Goal: Task Accomplishment & Management: Complete application form

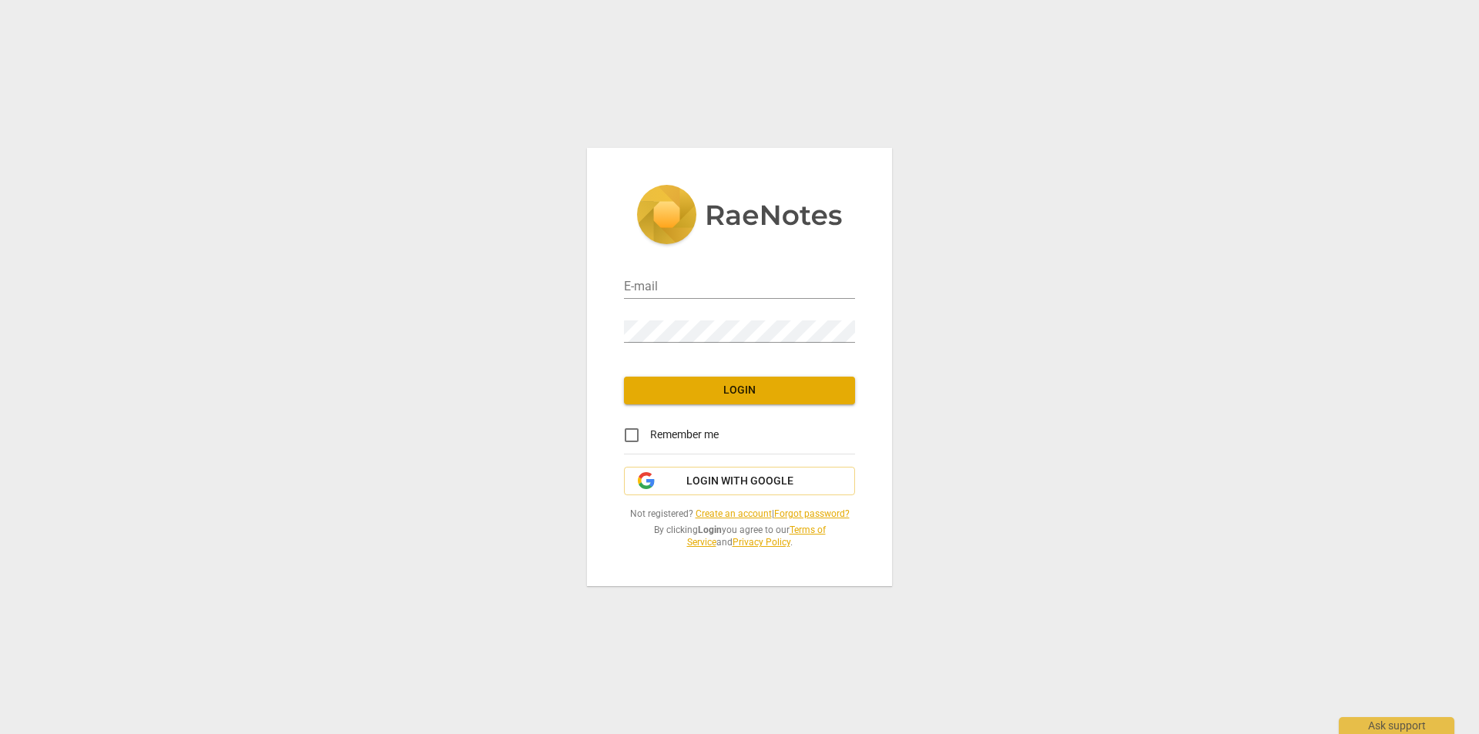
click at [722, 516] on link "Create an account" at bounding box center [733, 513] width 76 height 11
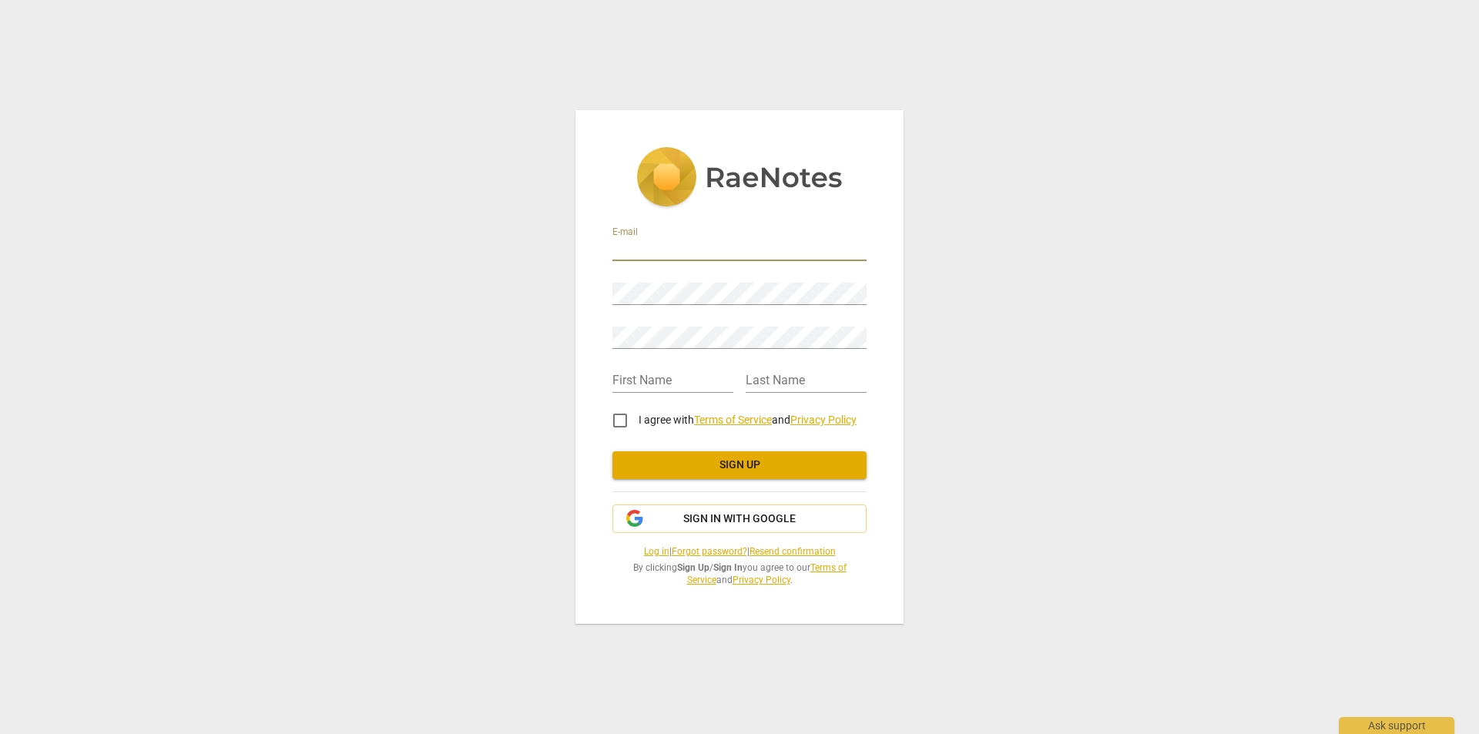
click at [693, 243] on input "email" at bounding box center [739, 250] width 254 height 22
click at [673, 254] on input "email" at bounding box center [739, 250] width 254 height 22
type input "[EMAIL_ADDRESS][DOMAIN_NAME]"
click at [663, 379] on input "text" at bounding box center [672, 381] width 121 height 22
type input "[PERSON_NAME]"
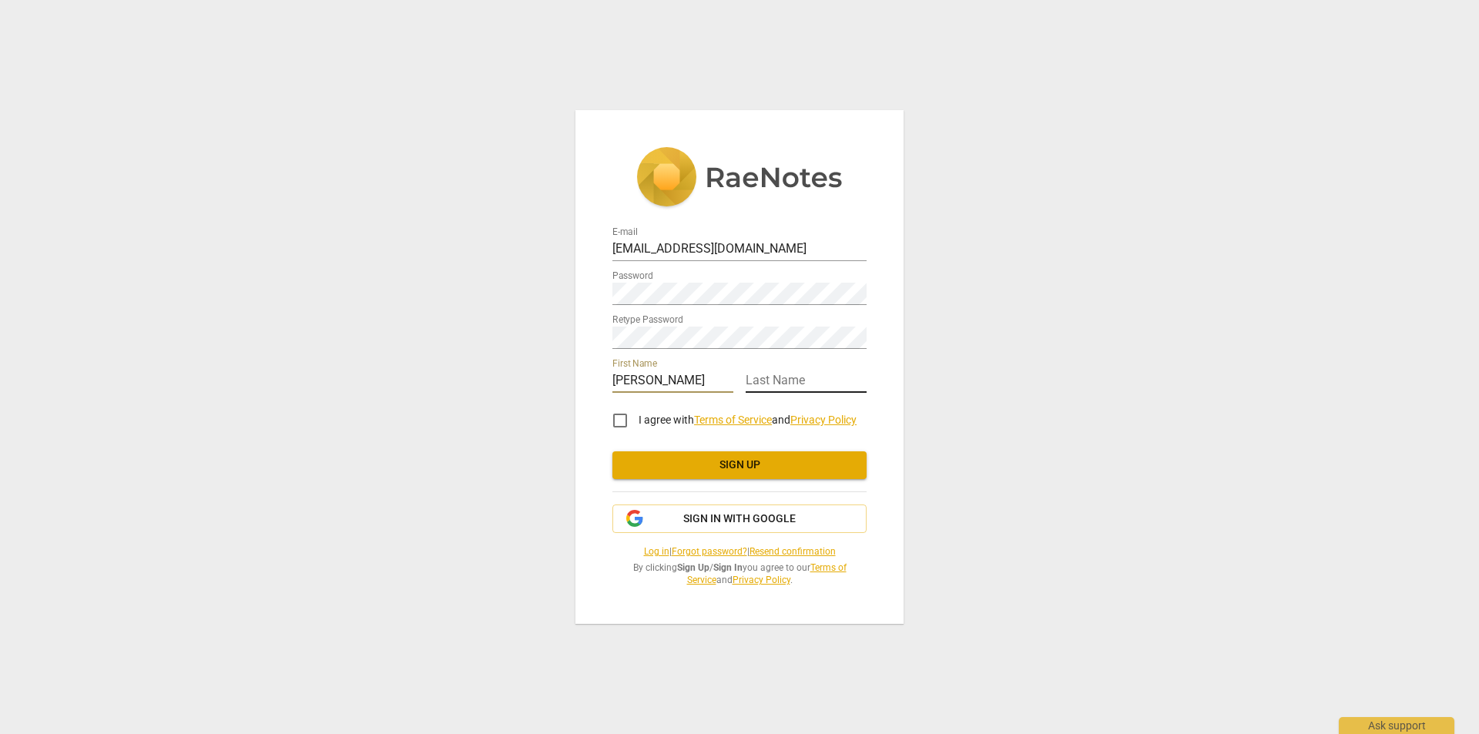
click at [775, 372] on input "text" at bounding box center [805, 381] width 121 height 22
type input "[PERSON_NAME]"
click at [621, 422] on input "I agree with Terms of Service and Privacy Policy" at bounding box center [619, 420] width 37 height 37
checkbox input "true"
click at [711, 470] on span "Sign up" at bounding box center [739, 464] width 229 height 15
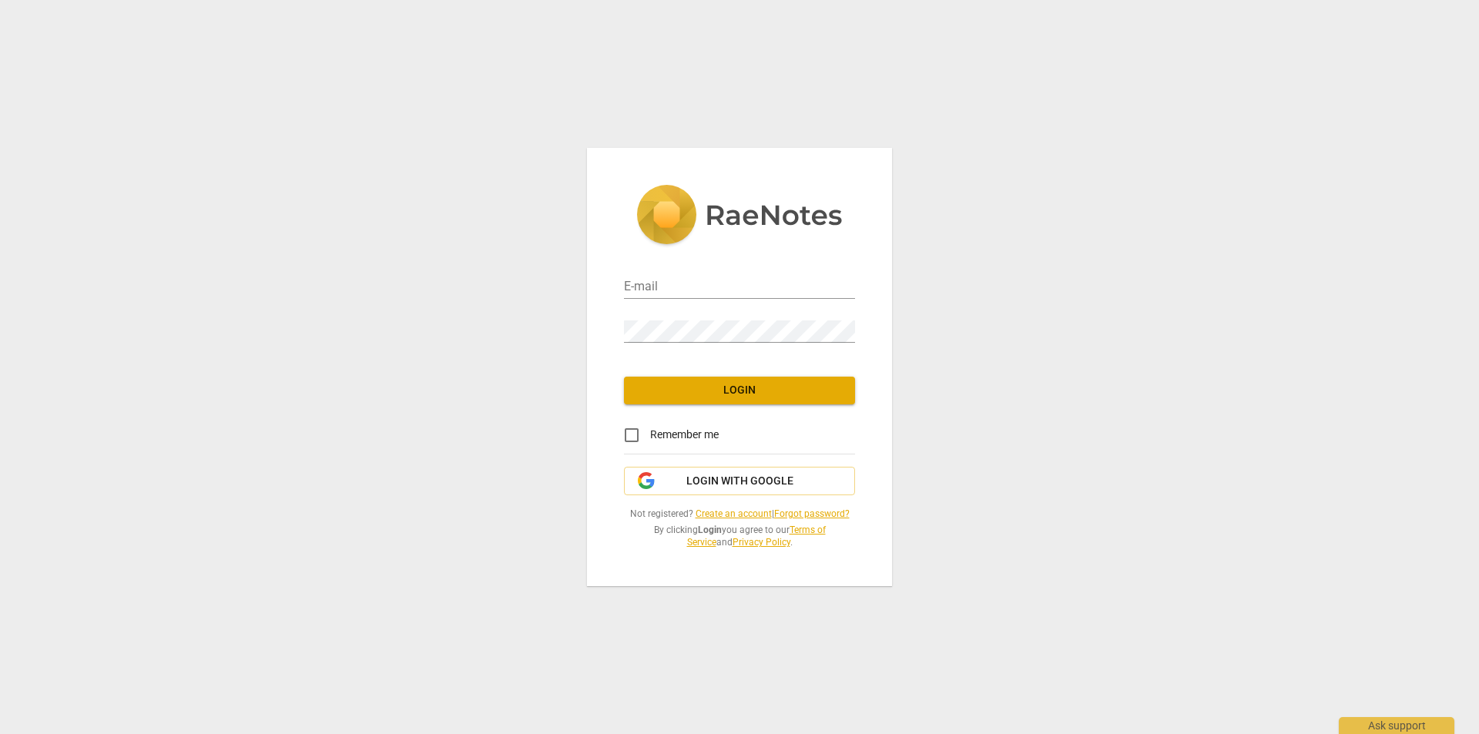
type input "[EMAIL_ADDRESS][DOMAIN_NAME]"
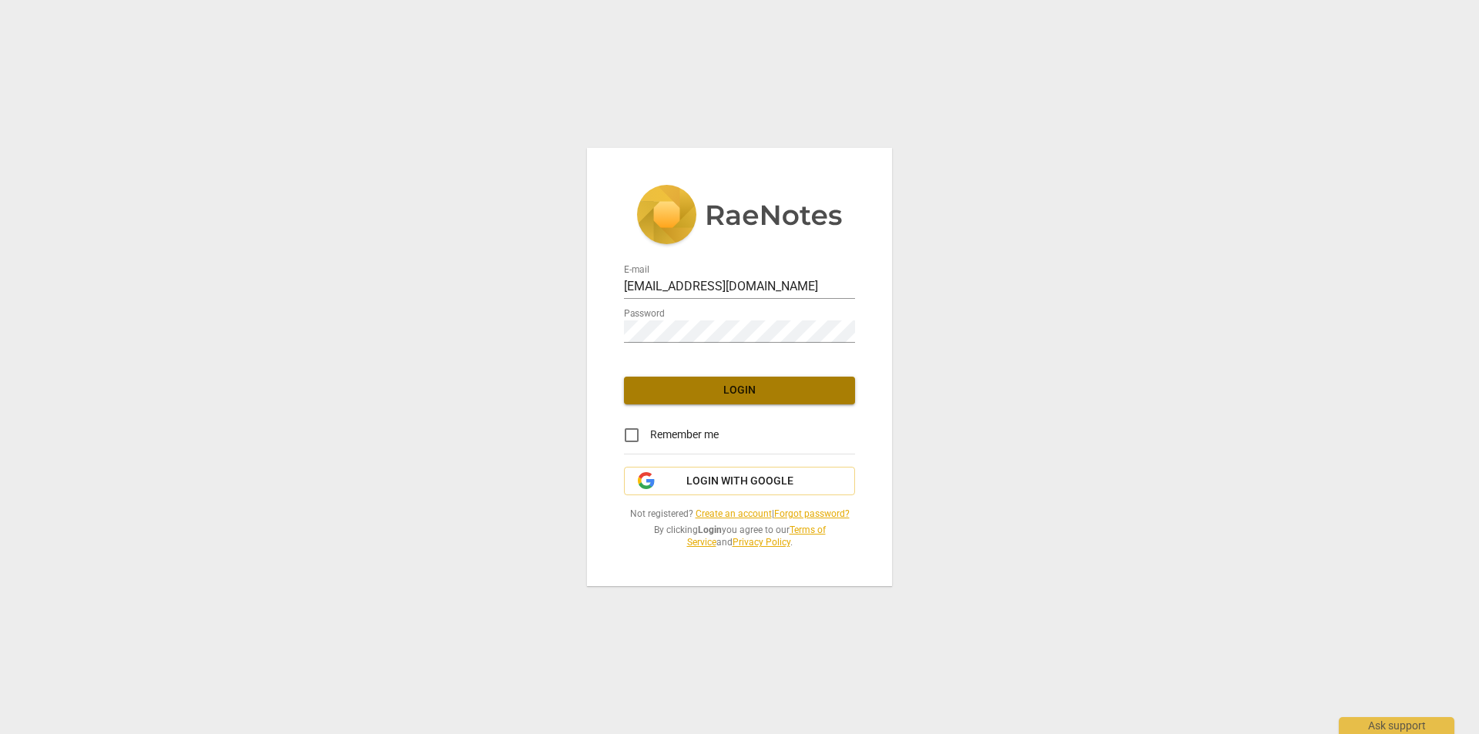
click at [703, 387] on span "Login" at bounding box center [739, 390] width 206 height 15
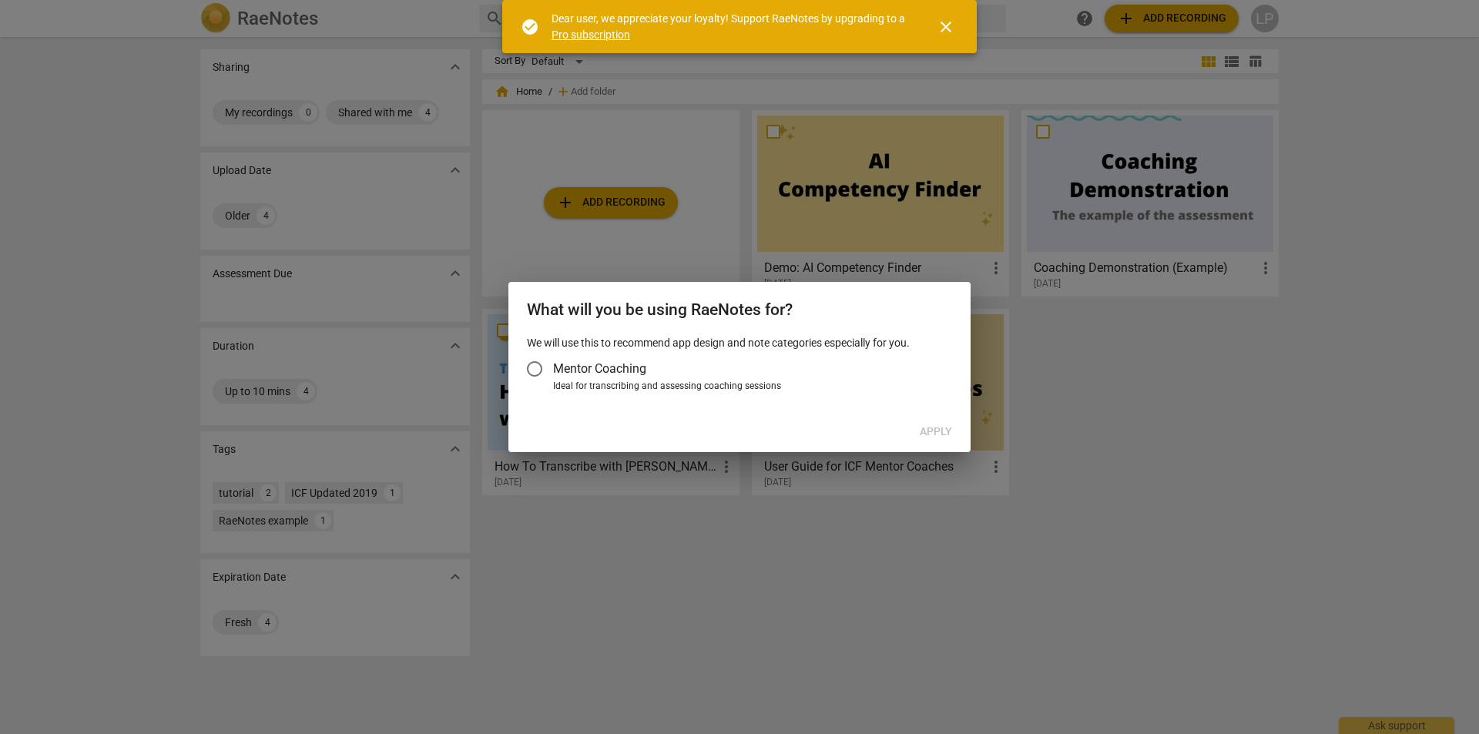
click at [535, 368] on input "Mentor Coaching" at bounding box center [534, 368] width 37 height 37
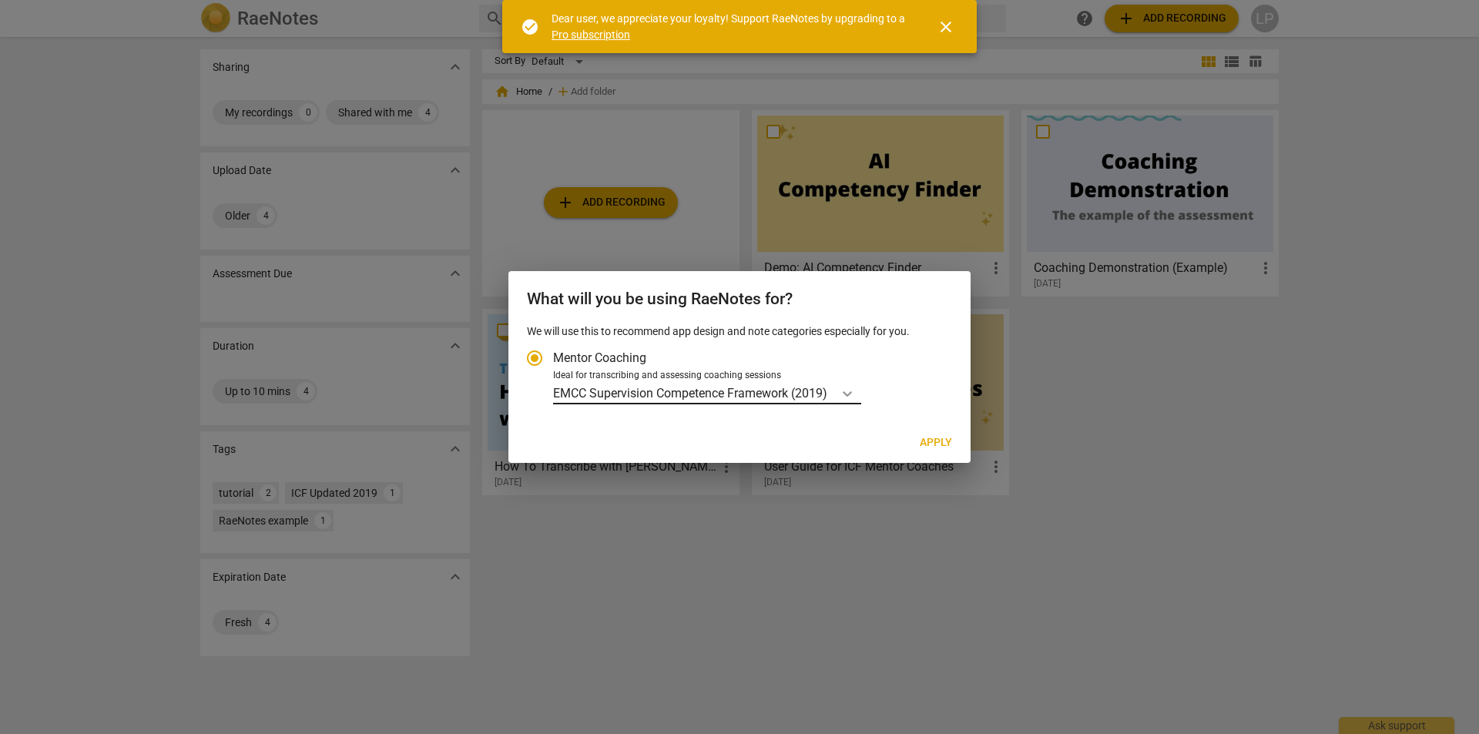
click at [850, 382] on div "Account type" at bounding box center [847, 393] width 28 height 22
click at [0, 0] on input "Ideal for transcribing and assessing coaching sessions EMCC Supervision Compete…" at bounding box center [0, 0] width 0 height 0
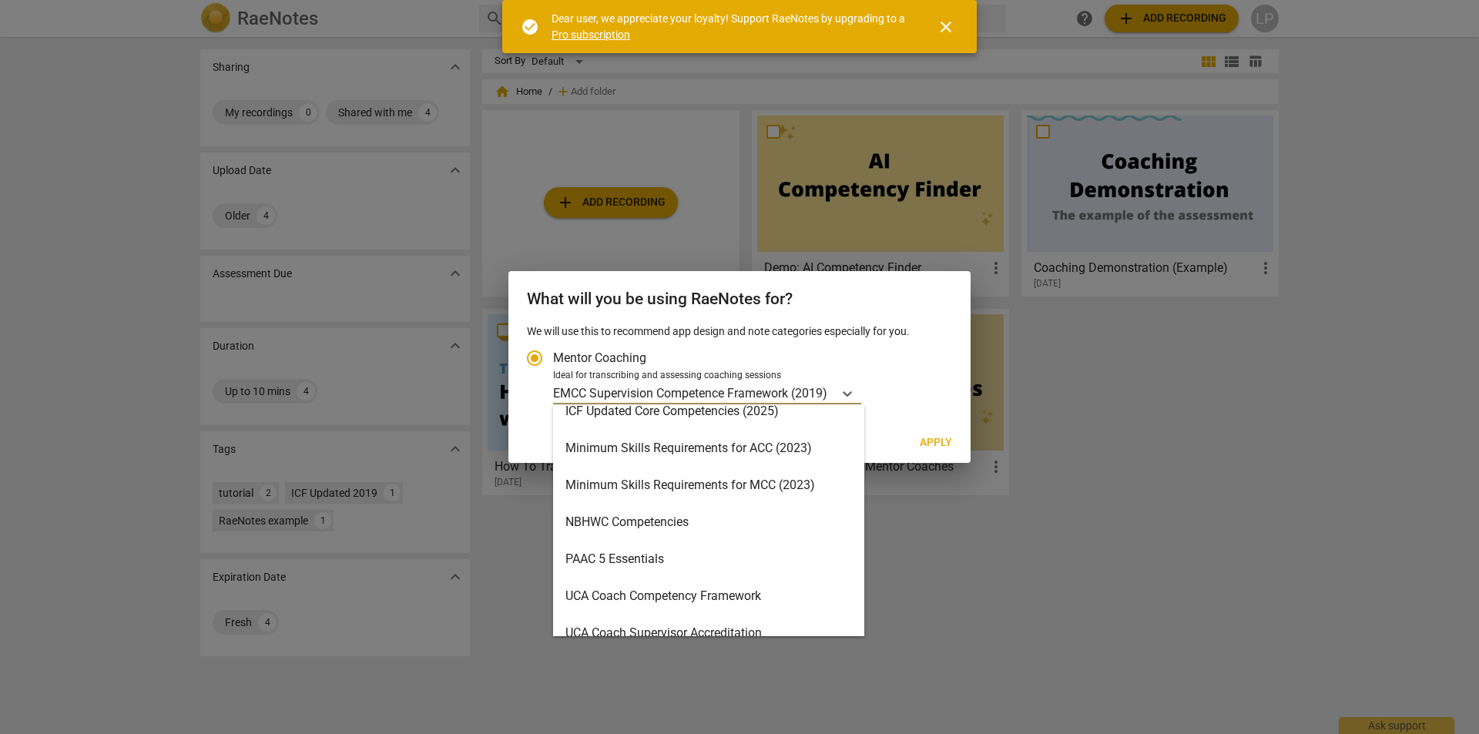
scroll to position [367, 0]
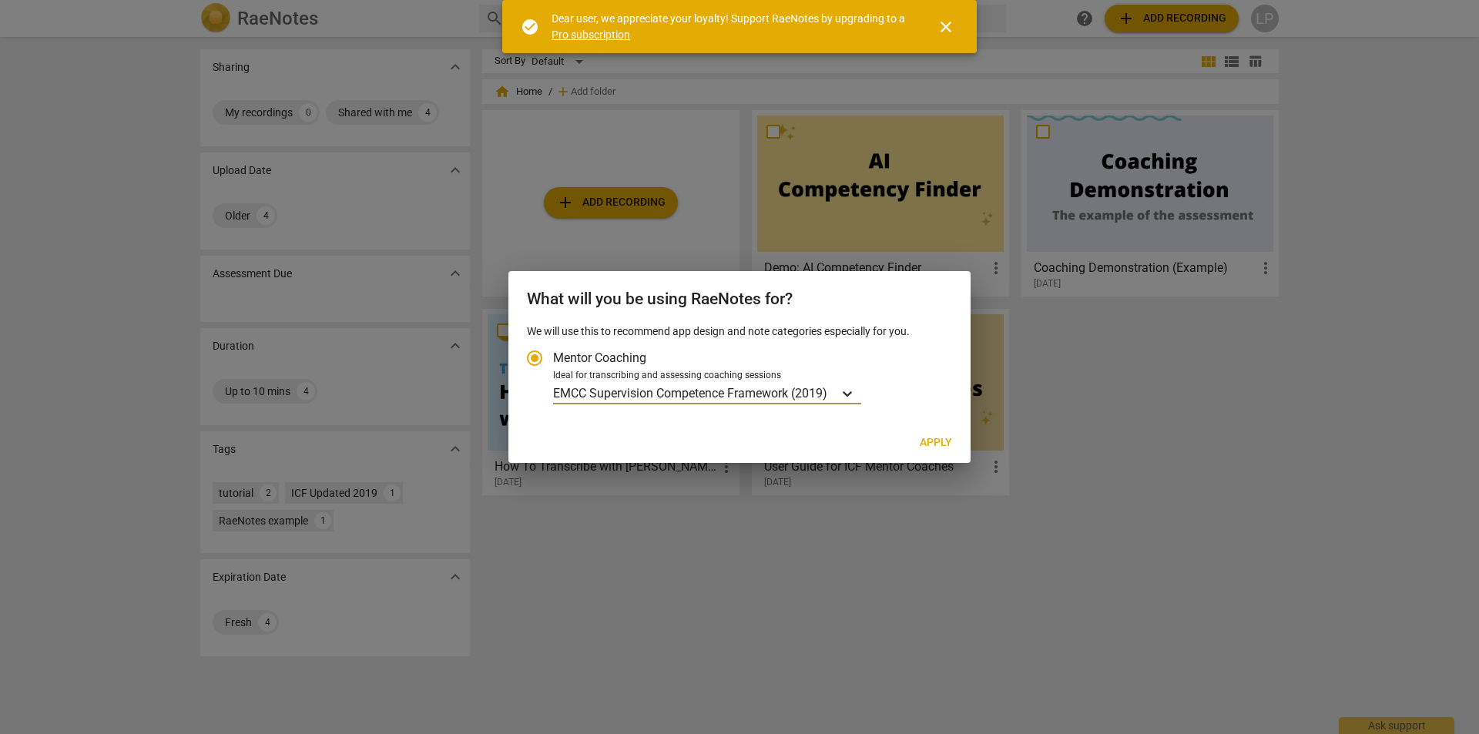
click at [861, 394] on div "Account type" at bounding box center [847, 393] width 28 height 22
click at [0, 0] on input "Ideal for transcribing and assessing coaching sessions option EMCC Supervision …" at bounding box center [0, 0] width 0 height 0
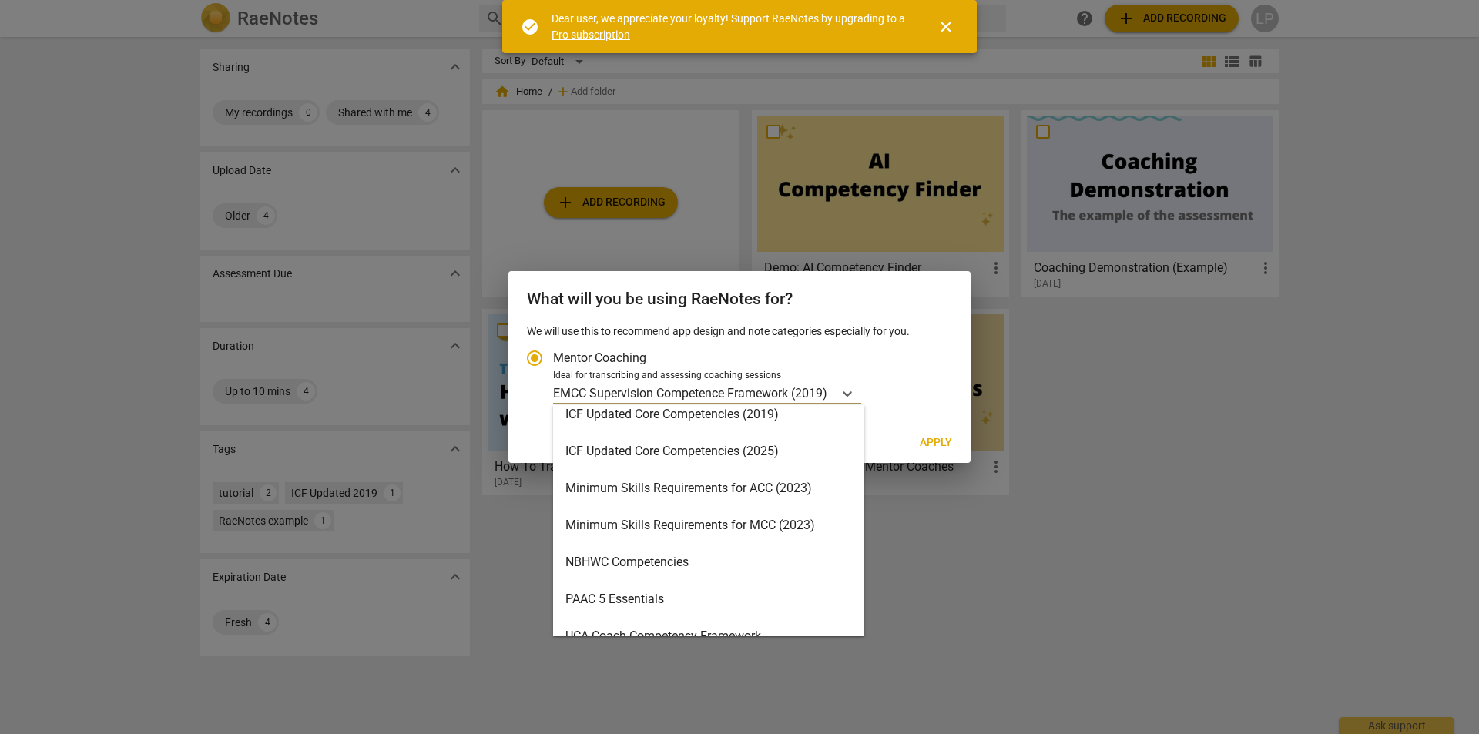
scroll to position [231, 0]
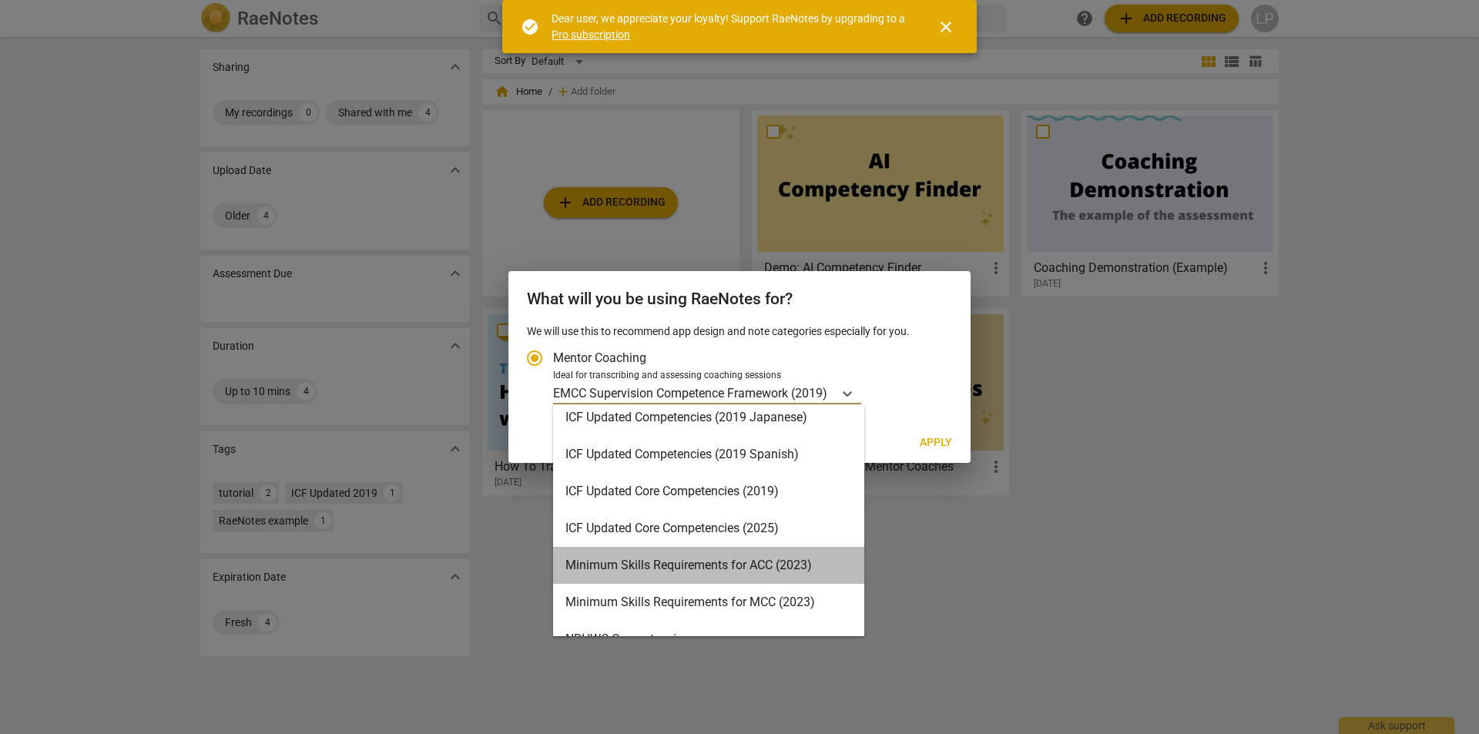
click at [809, 553] on div "Minimum Skills Requirements for ACC (2023)" at bounding box center [708, 565] width 311 height 37
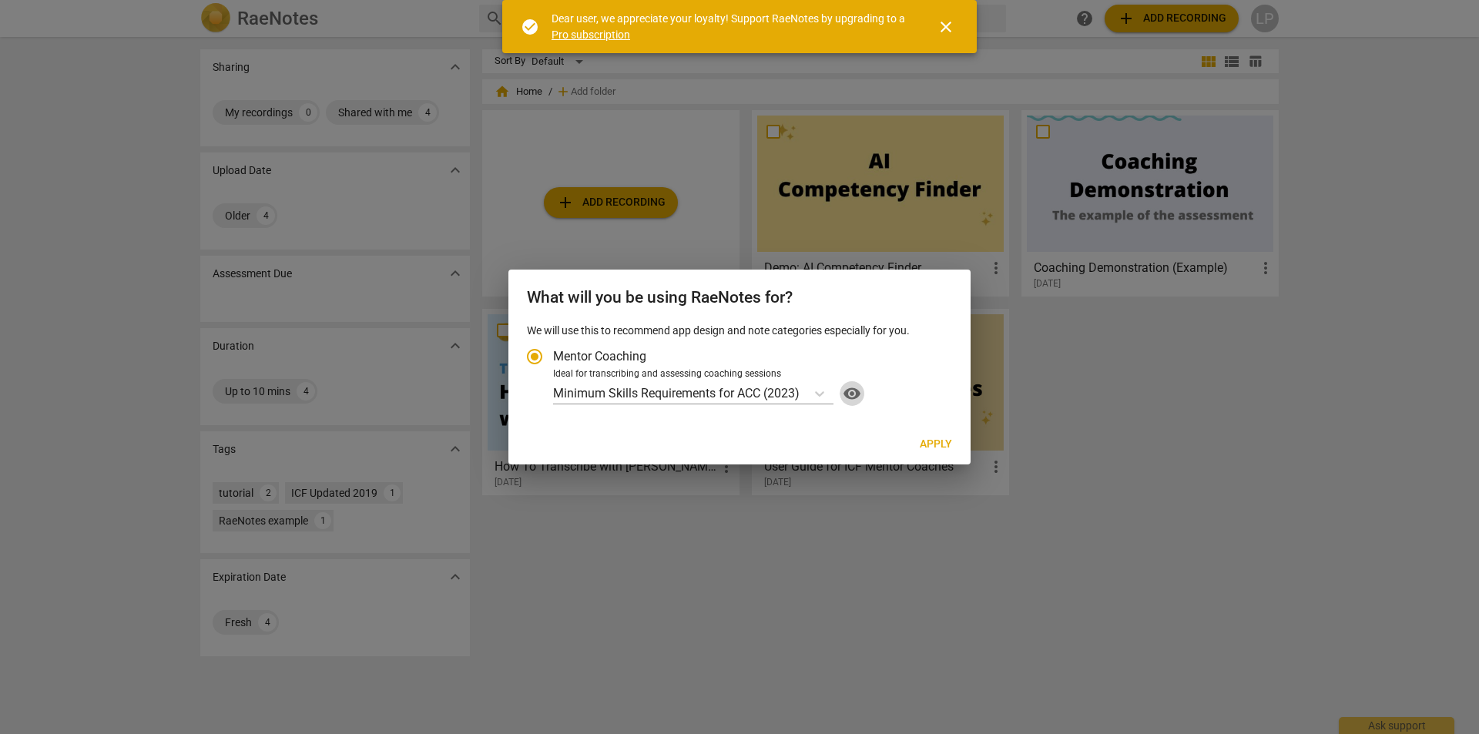
click at [855, 400] on span "visibility" at bounding box center [851, 393] width 25 height 18
click at [933, 443] on span "Apply" at bounding box center [935, 444] width 32 height 15
radio input "false"
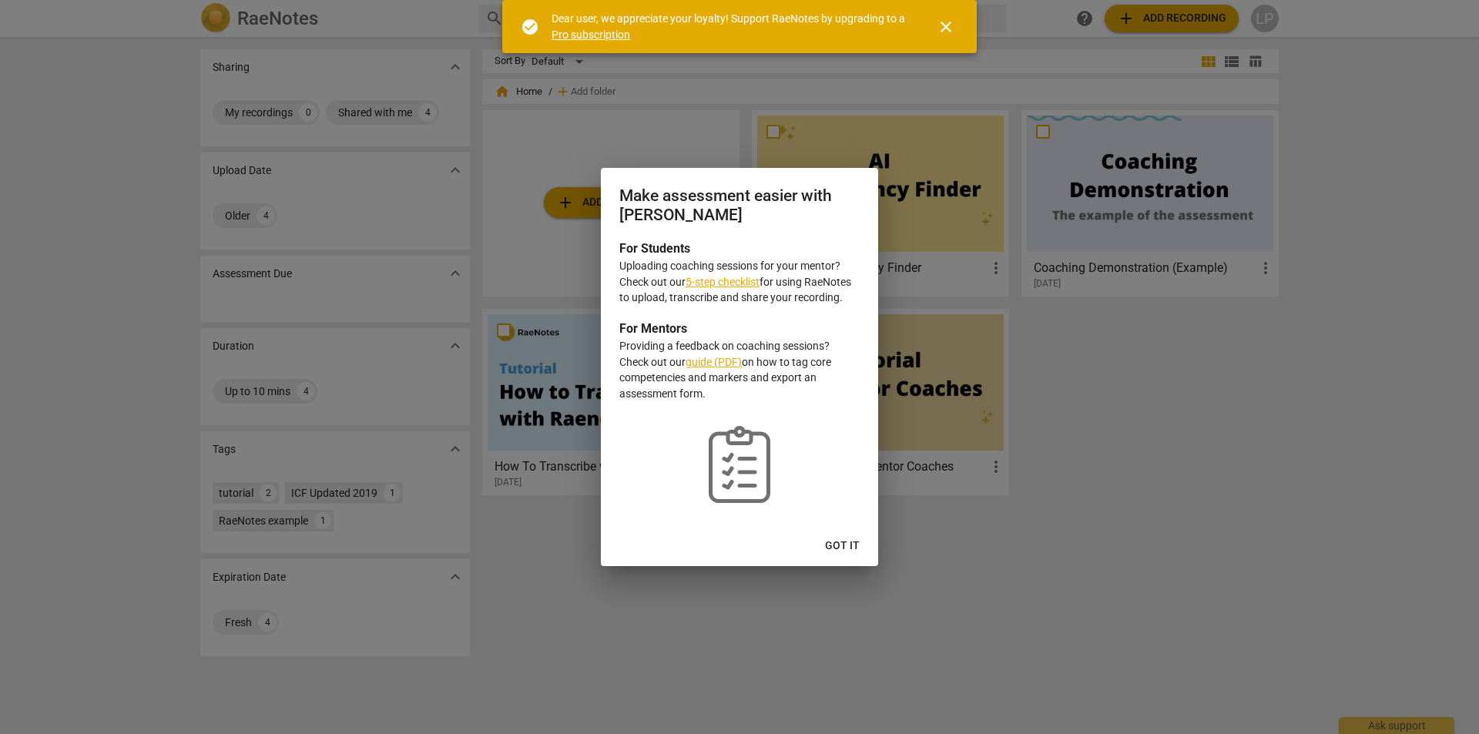
drag, startPoint x: 643, startPoint y: 194, endPoint x: 795, endPoint y: 398, distance: 254.3
click at [795, 398] on div "Make assessment easier with RaeNotes For Students Uploading coaching sessions f…" at bounding box center [739, 366] width 277 height 397
click at [846, 544] on span "Got it" at bounding box center [842, 545] width 35 height 15
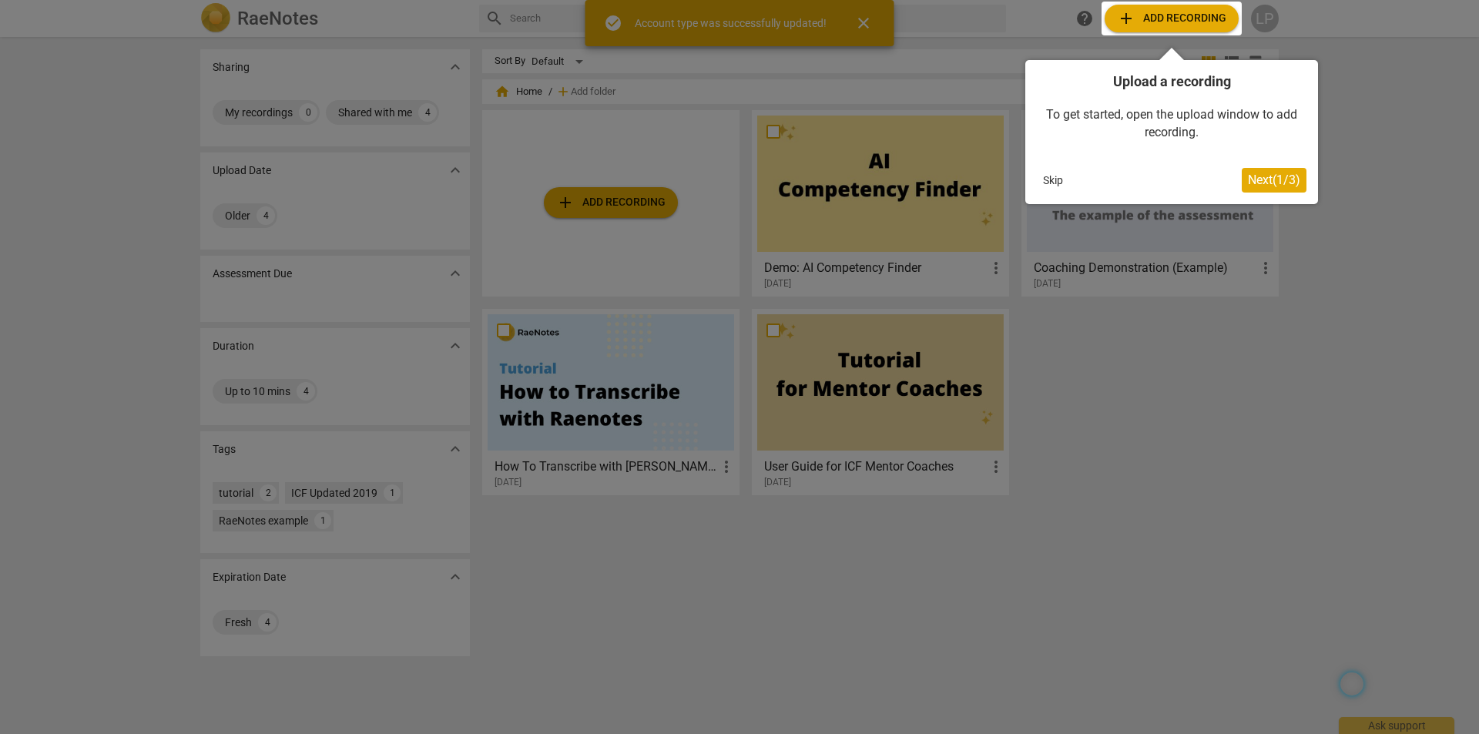
click at [1287, 180] on span "Next ( 1 / 3 )" at bounding box center [1274, 180] width 52 height 15
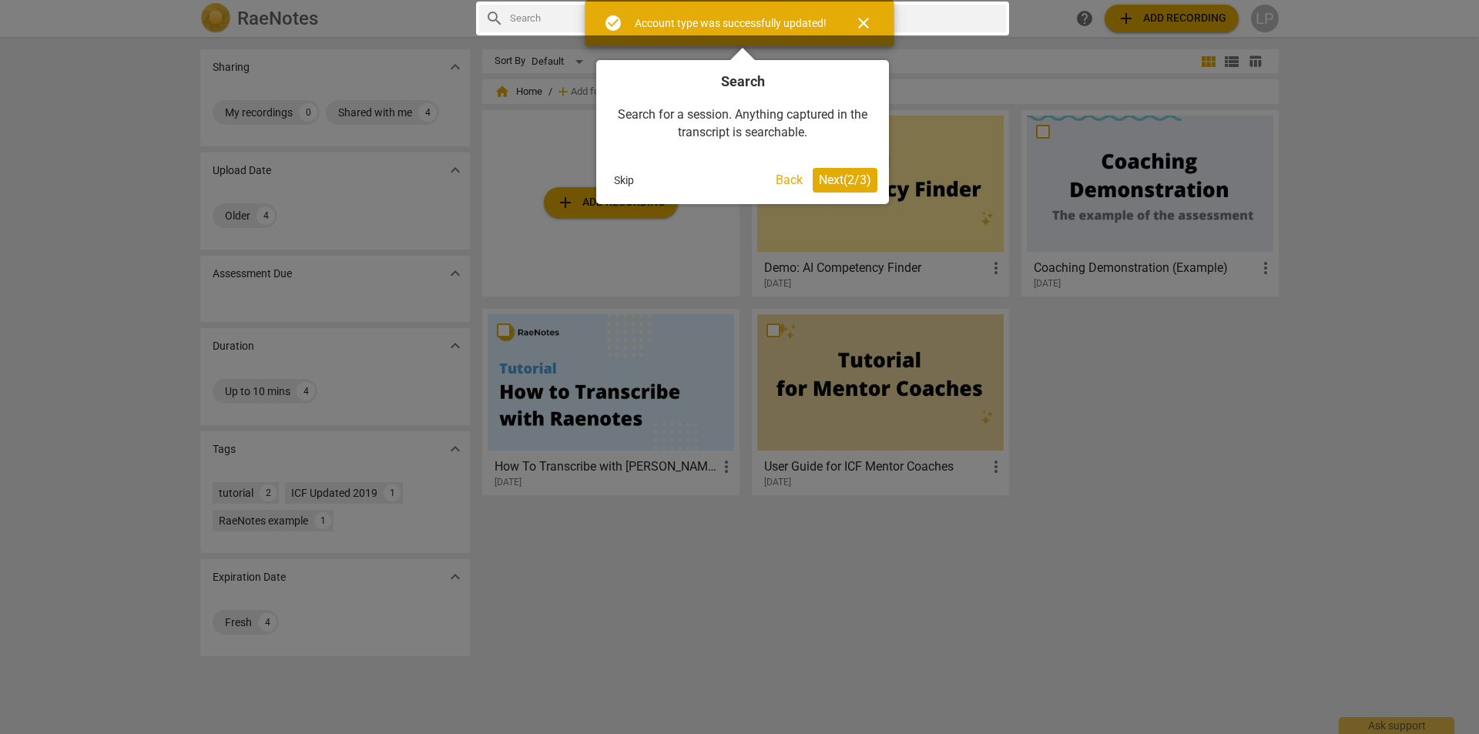
click at [848, 176] on span "Next ( 2 / 3 )" at bounding box center [845, 180] width 52 height 15
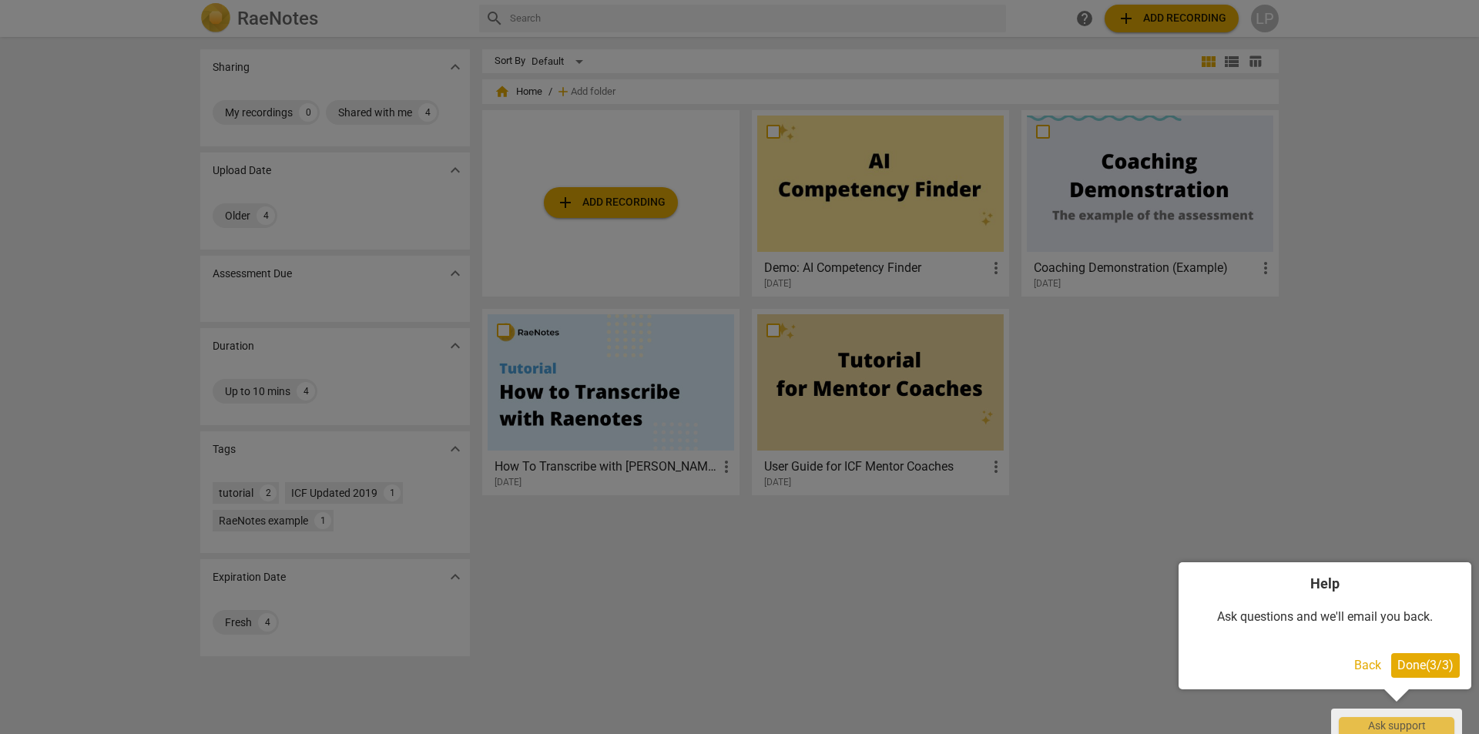
click at [1405, 662] on span "Done ( 3 / 3 )" at bounding box center [1425, 665] width 56 height 15
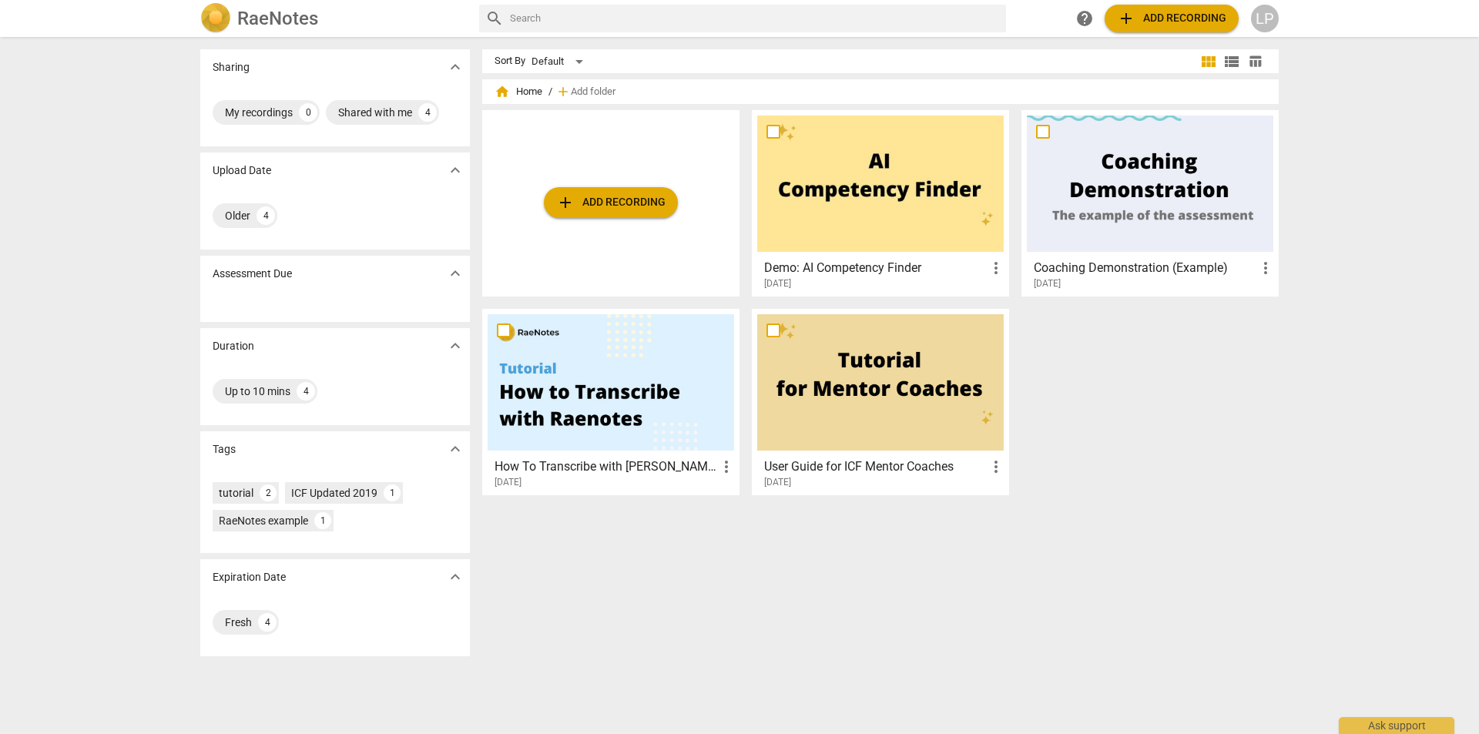
click at [615, 212] on button "add Add recording" at bounding box center [611, 202] width 134 height 31
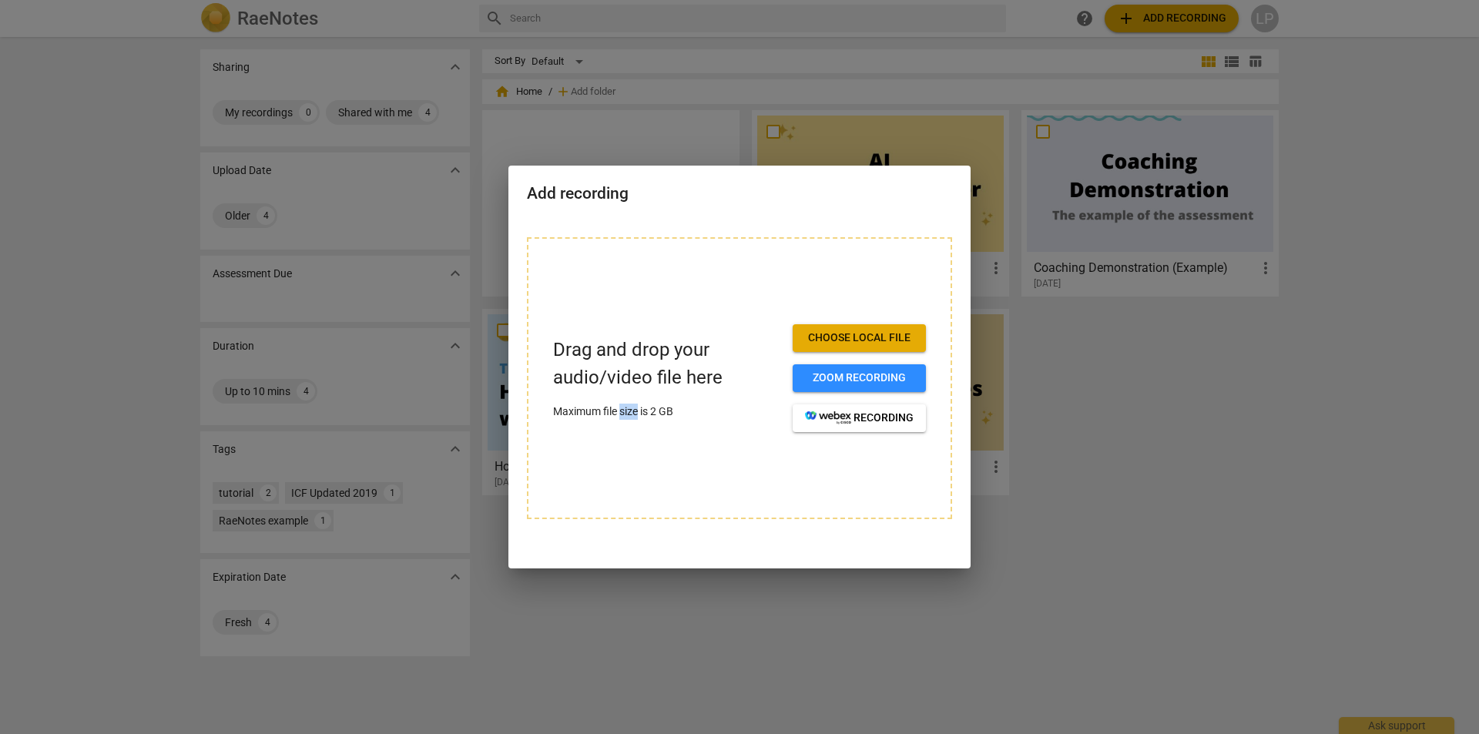
drag, startPoint x: 623, startPoint y: 412, endPoint x: 638, endPoint y: 417, distance: 16.1
click at [638, 417] on p "Maximum file size is 2 GB" at bounding box center [666, 412] width 227 height 16
click at [849, 329] on button "Choose local file" at bounding box center [858, 338] width 133 height 28
